Goal: Information Seeking & Learning: Learn about a topic

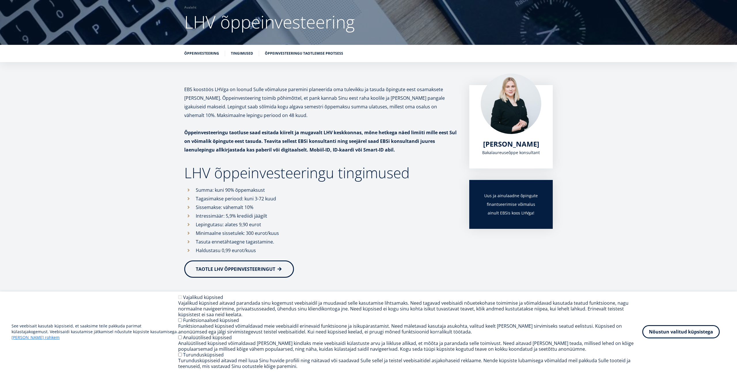
scroll to position [49, 0]
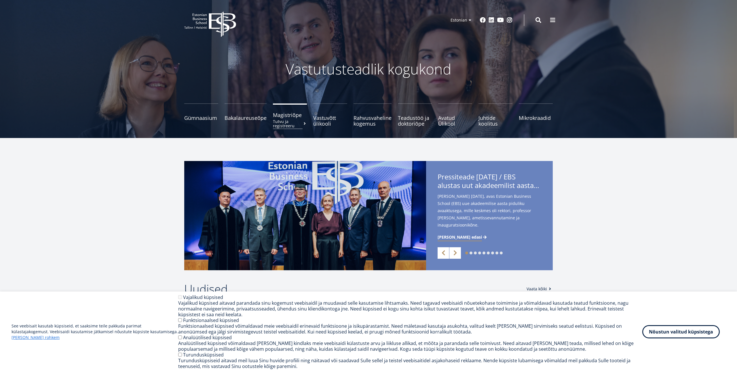
click at [281, 116] on span "Magistriõpe Tutvu ja registreeru" at bounding box center [290, 115] width 34 height 6
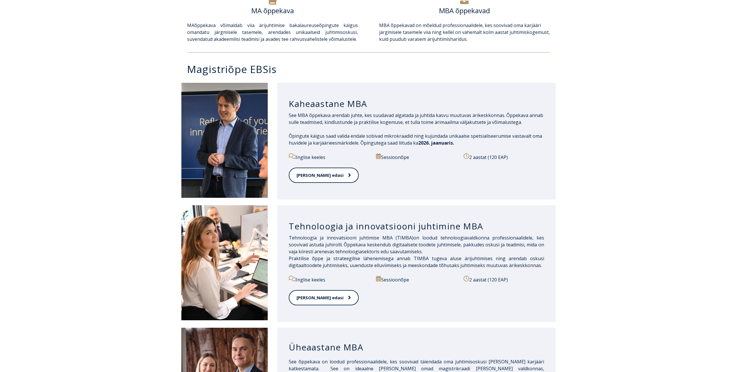
scroll to position [230, 0]
click at [315, 224] on h3 "Tehnoloogia ja innovatsiooni juhtimine MBA" at bounding box center [416, 225] width 255 height 11
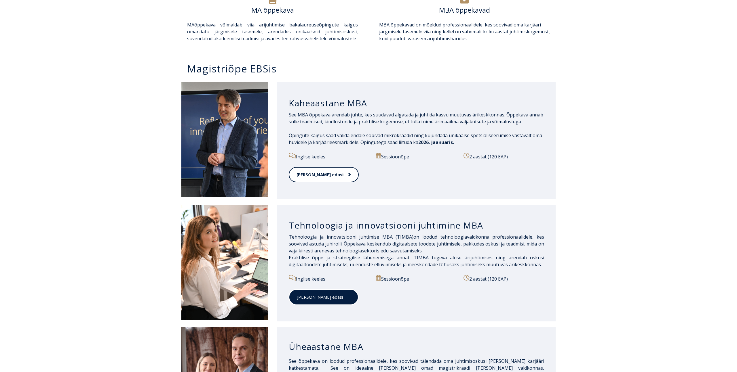
click at [303, 294] on link "[PERSON_NAME] edasi" at bounding box center [324, 298] width 70 height 16
